Goal: Complete application form

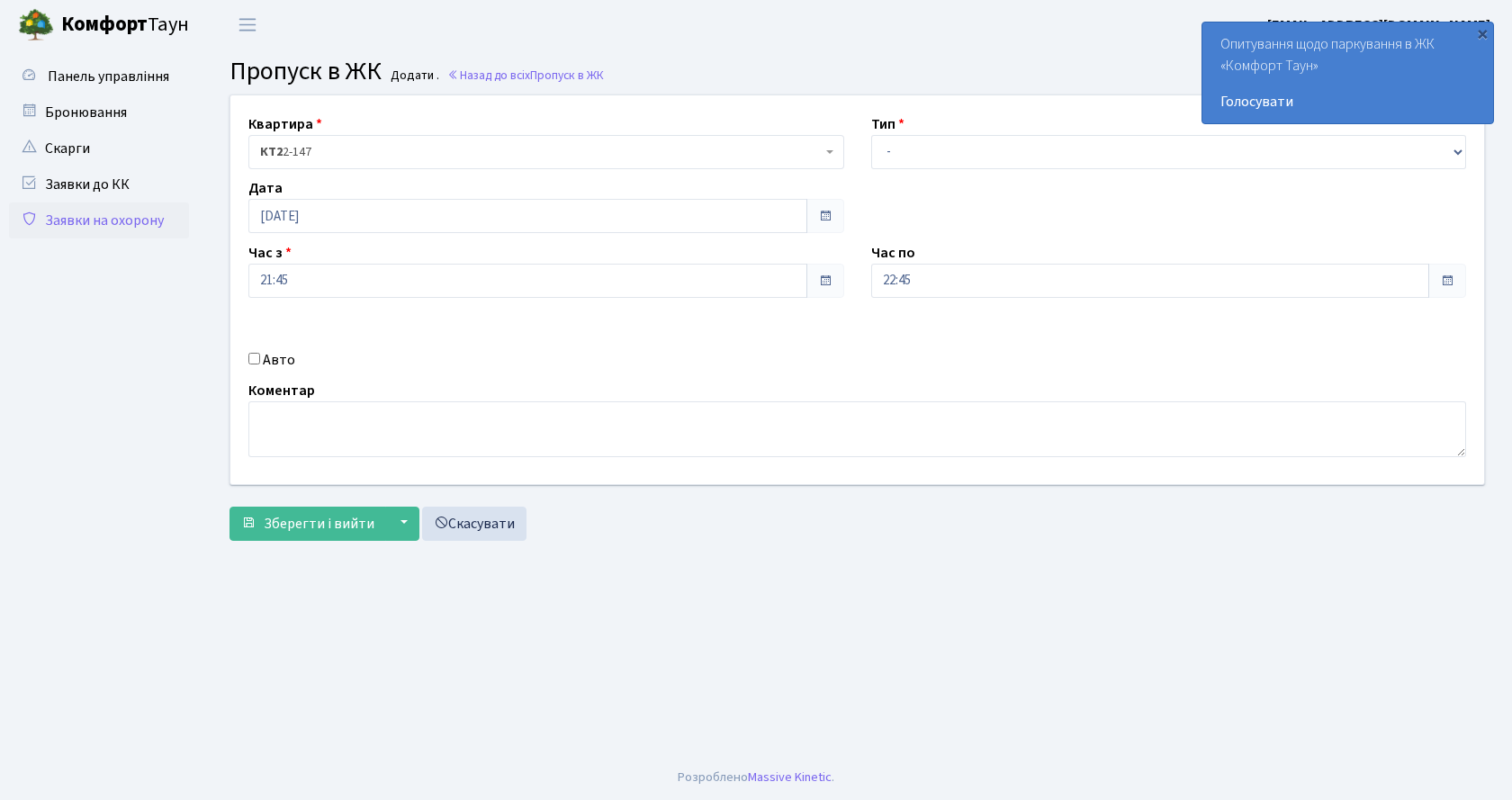
click at [892, 131] on label "Тип" at bounding box center [887, 124] width 34 height 22
drag, startPoint x: 901, startPoint y: 152, endPoint x: 909, endPoint y: 165, distance: 15.3
click at [901, 153] on select "- Доставка Таксі Гості Сервіс" at bounding box center [1168, 152] width 596 height 34
select select "1"
click at [871, 135] on select "- Доставка Таксі Гості Сервіс" at bounding box center [1168, 152] width 596 height 34
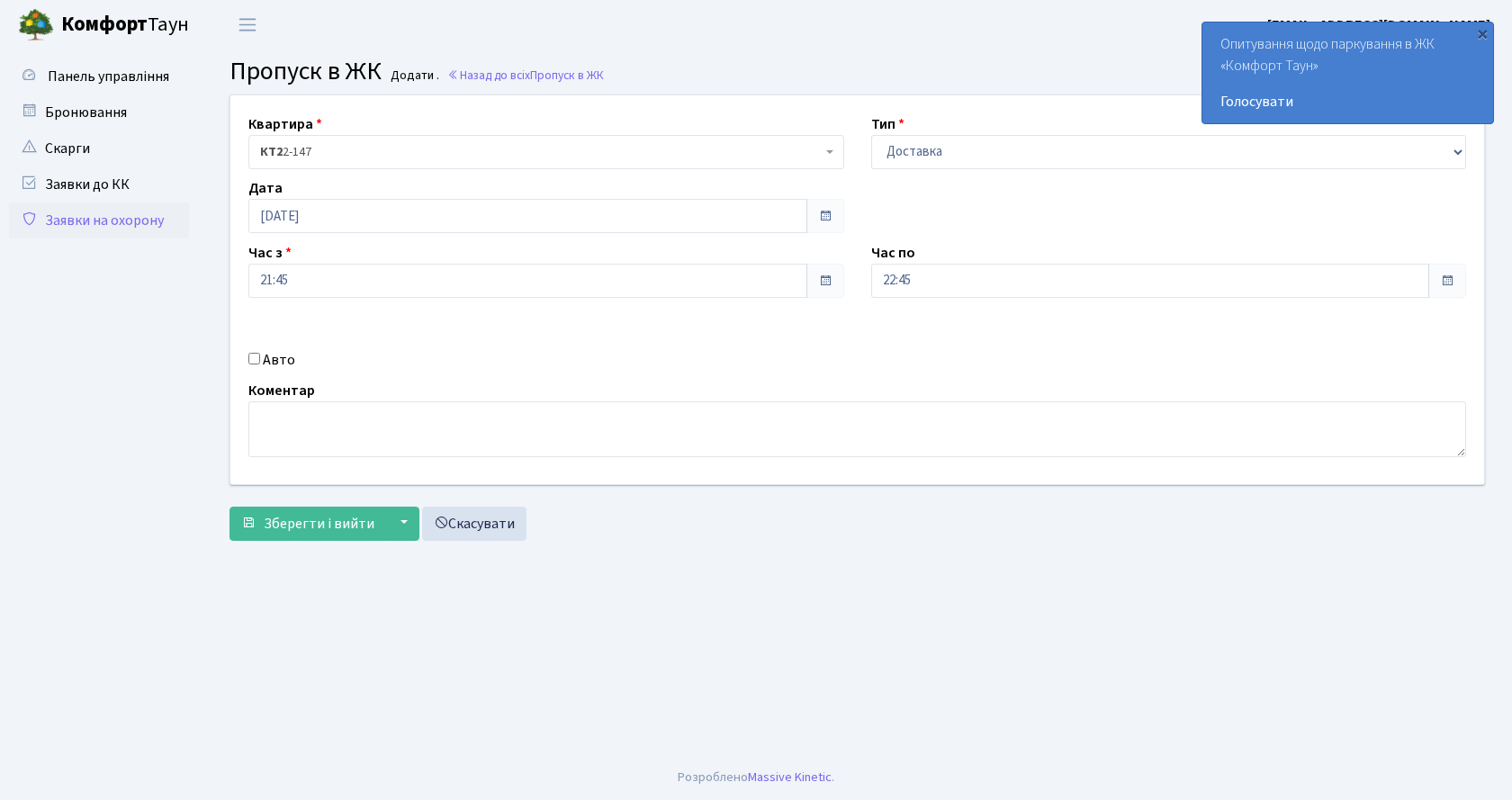
click at [249, 356] on input "Авто" at bounding box center [254, 358] width 12 height 12
checkbox input "true"
click at [909, 342] on input "text" at bounding box center [1168, 345] width 596 height 34
type input "аа3522рр"
click at [349, 522] on span "Зберегти і вийти" at bounding box center [319, 524] width 111 height 20
